Goal: Check status: Check status

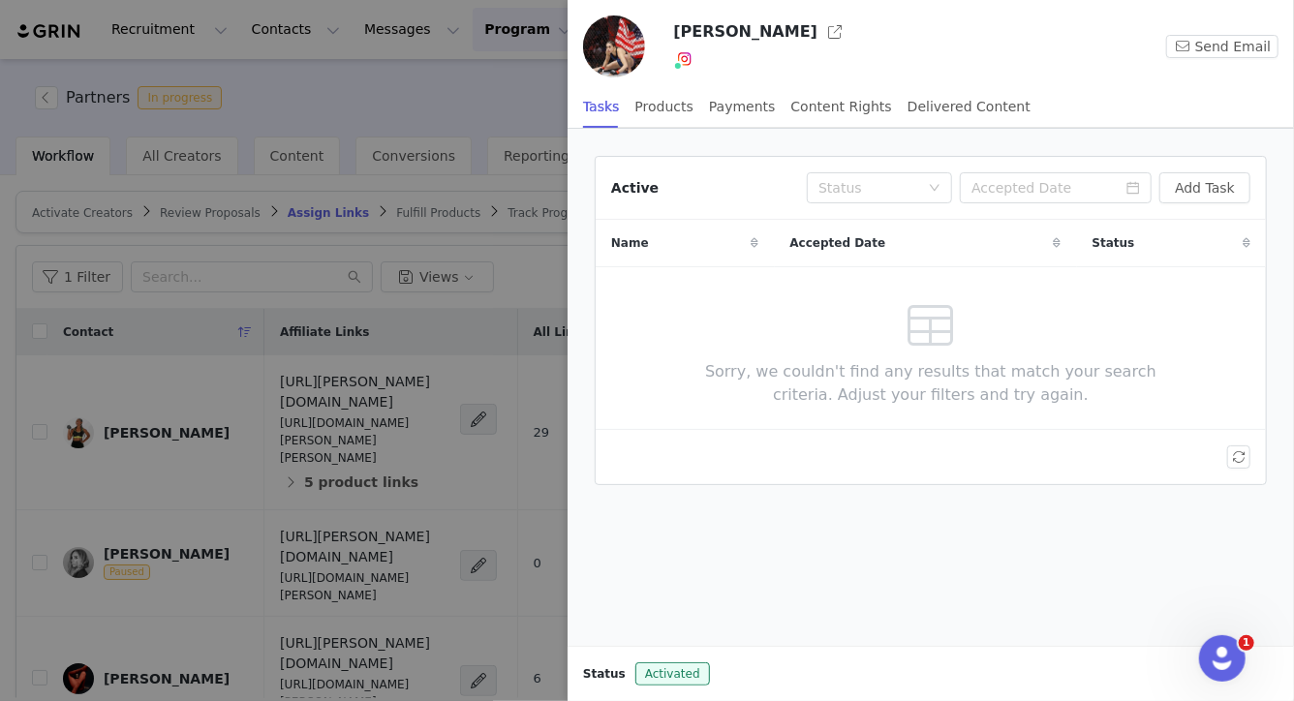
scroll to position [1361, 0]
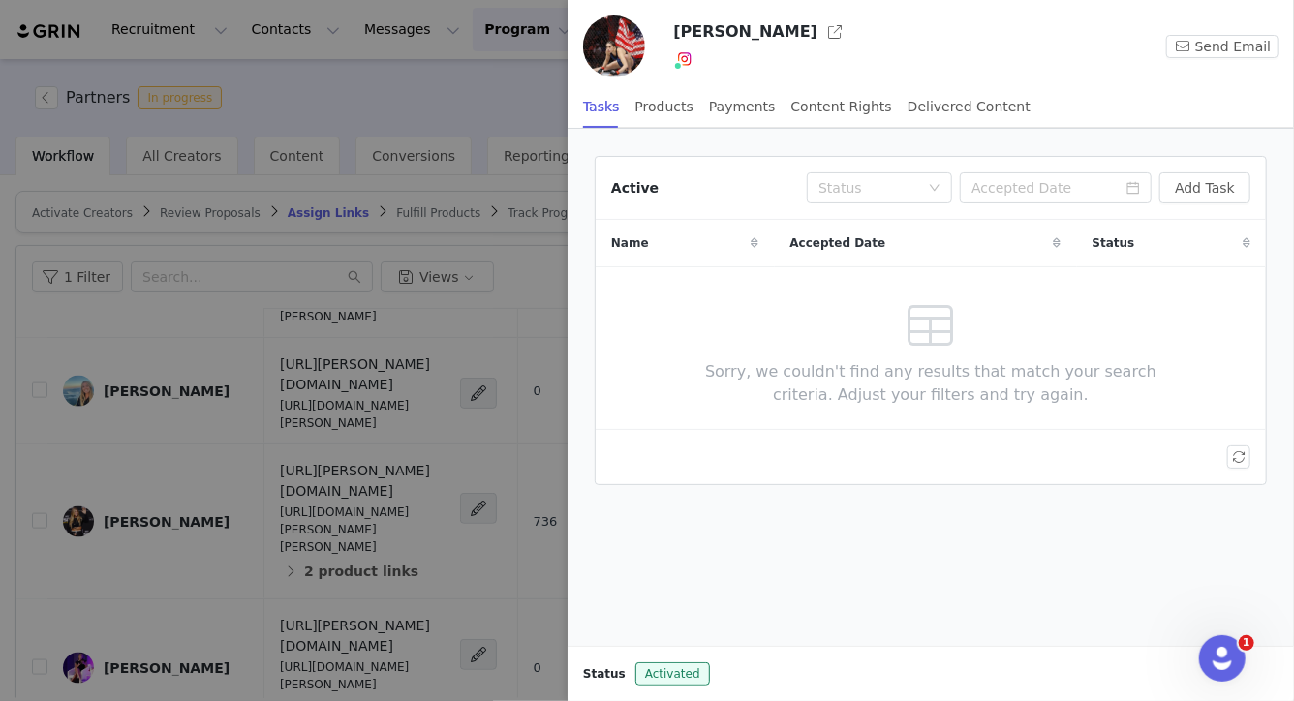
click at [443, 79] on div at bounding box center [647, 350] width 1294 height 701
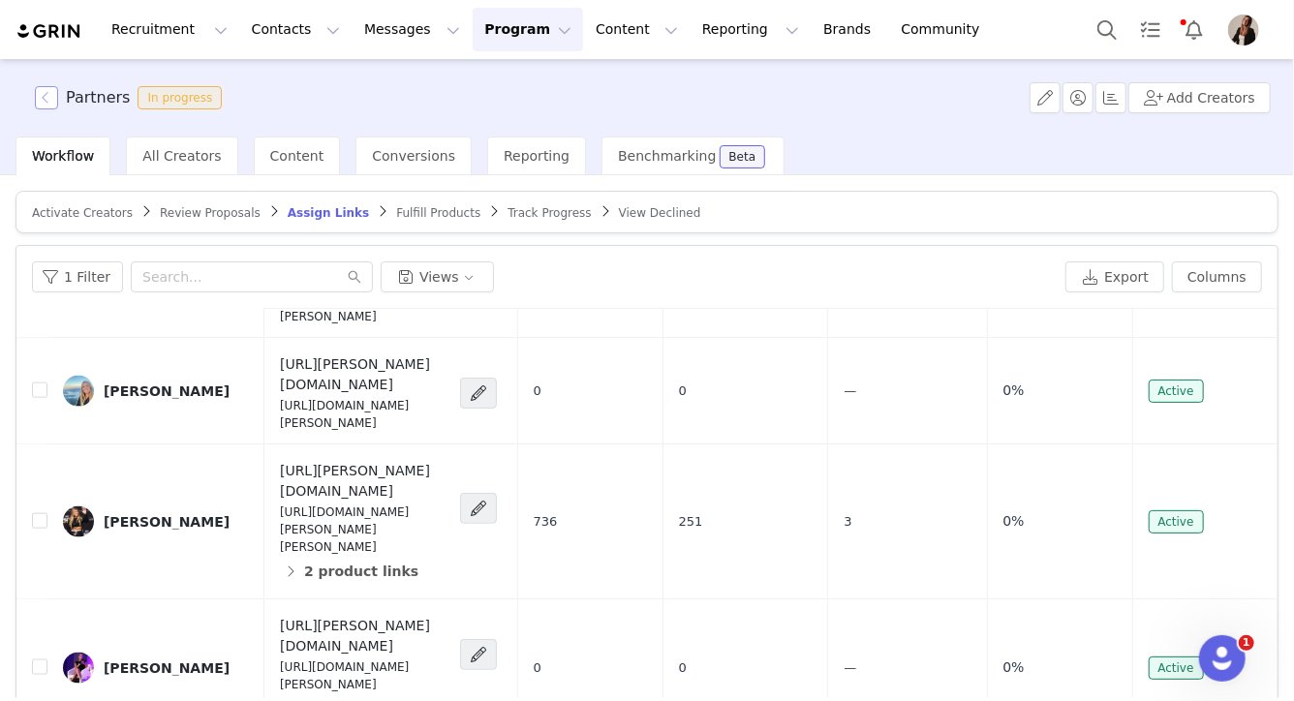
click at [41, 100] on button "button" at bounding box center [46, 97] width 23 height 23
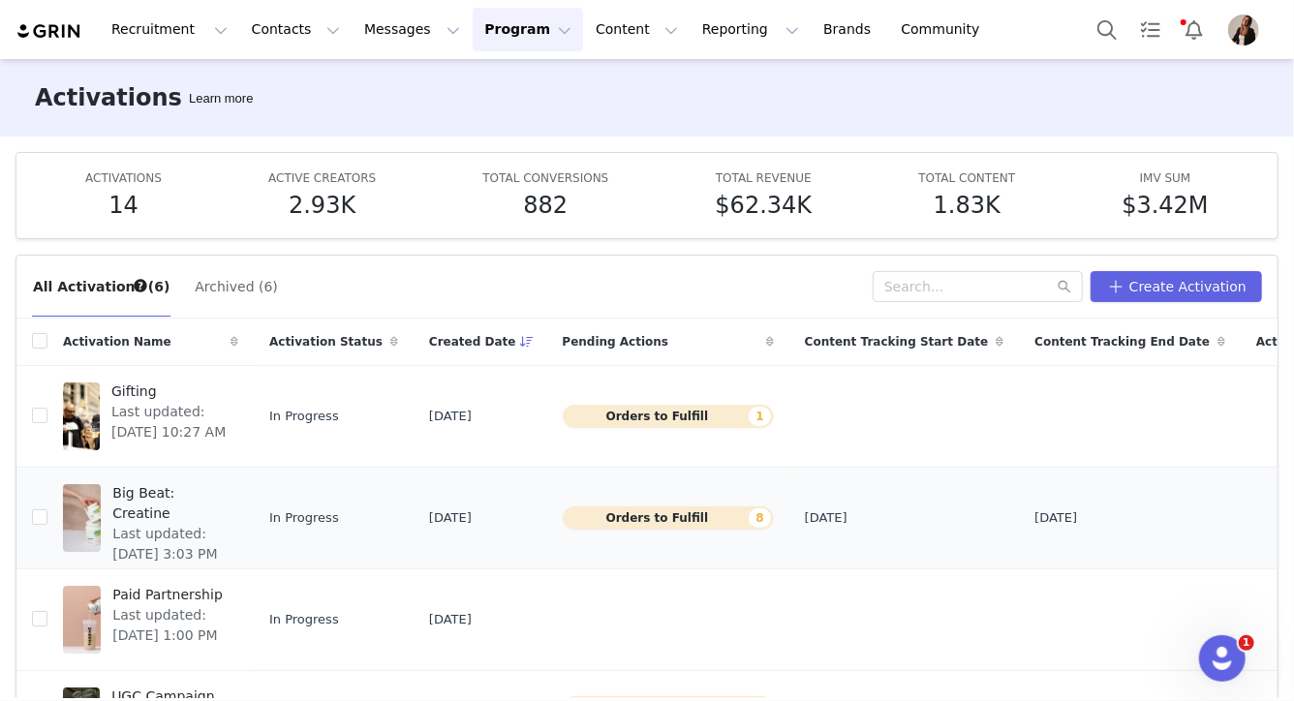
click at [164, 524] on span "Last updated: [DATE] 3:03 PM" at bounding box center [169, 544] width 114 height 41
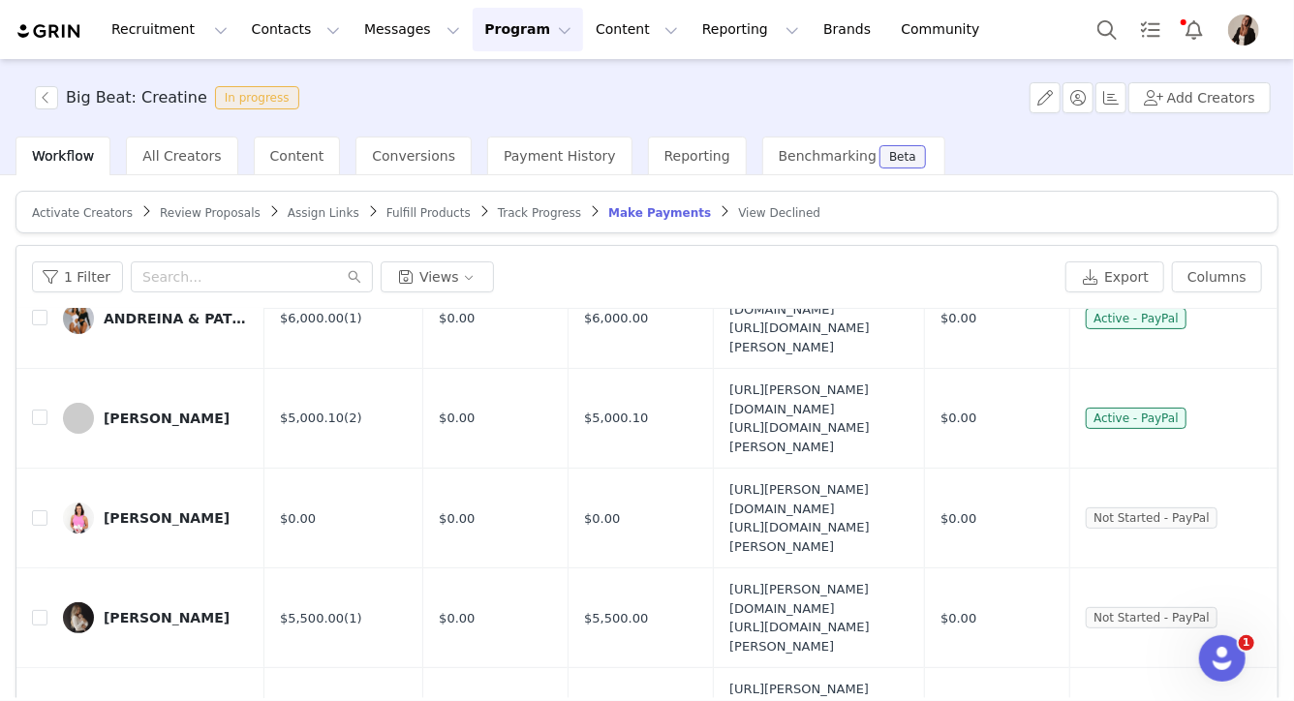
scroll to position [288, 0]
click at [524, 210] on span "Track Progress" at bounding box center [539, 213] width 83 height 14
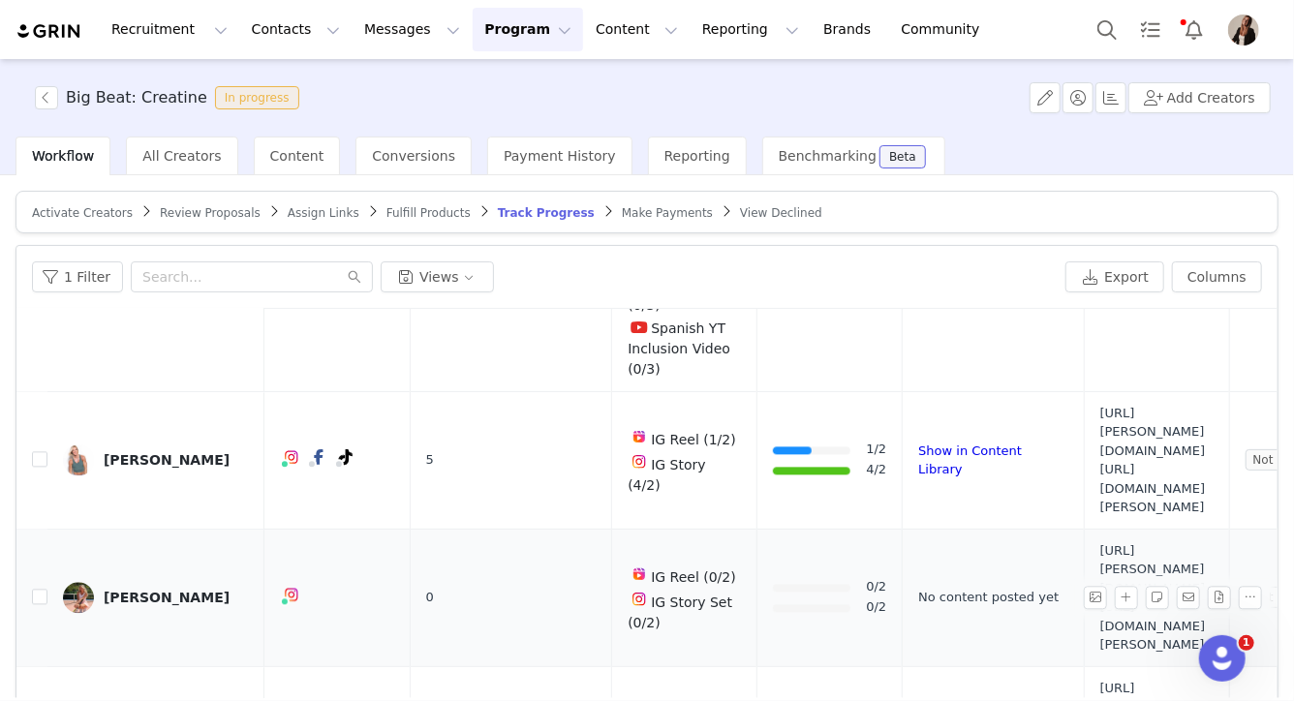
scroll to position [2221, 0]
